Goal: Find specific page/section: Find specific page/section

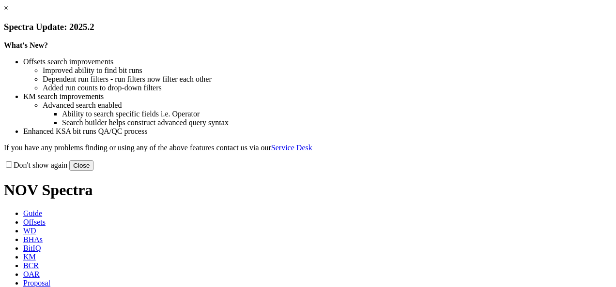
click at [8, 12] on link "×" at bounding box center [6, 8] width 4 height 8
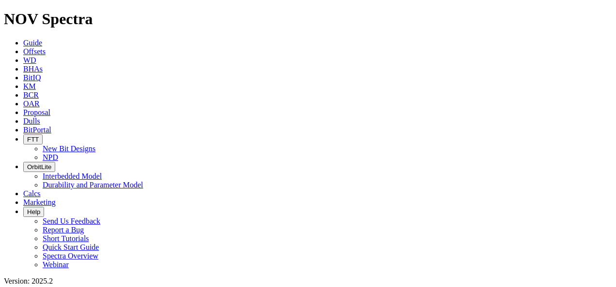
click at [23, 126] on icon at bounding box center [23, 130] width 0 height 8
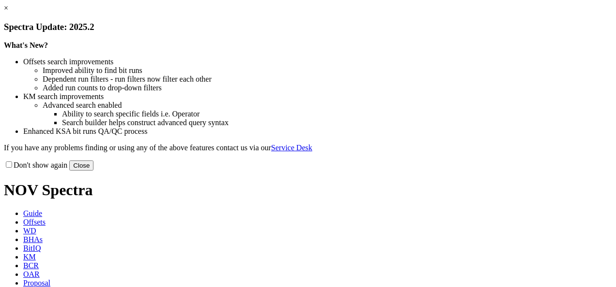
click at [8, 12] on link "×" at bounding box center [6, 8] width 4 height 8
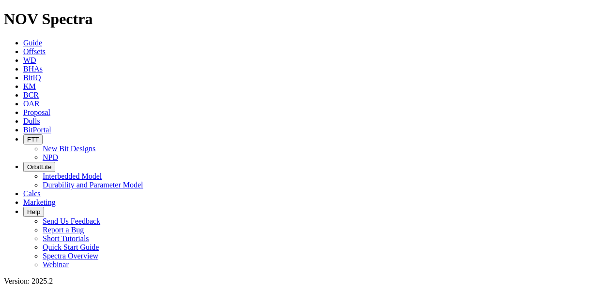
scroll to position [1870, 0]
